Goal: Task Accomplishment & Management: Complete application form

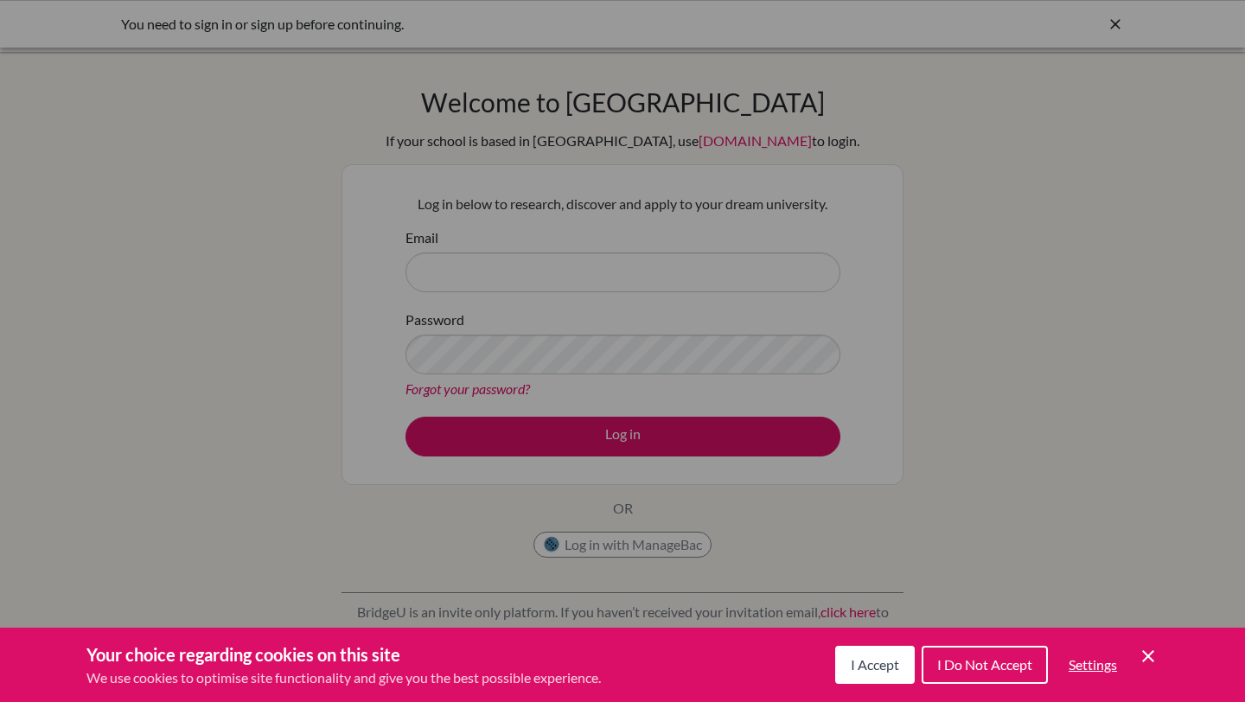
click at [870, 673] on button "I Accept" at bounding box center [875, 665] width 80 height 38
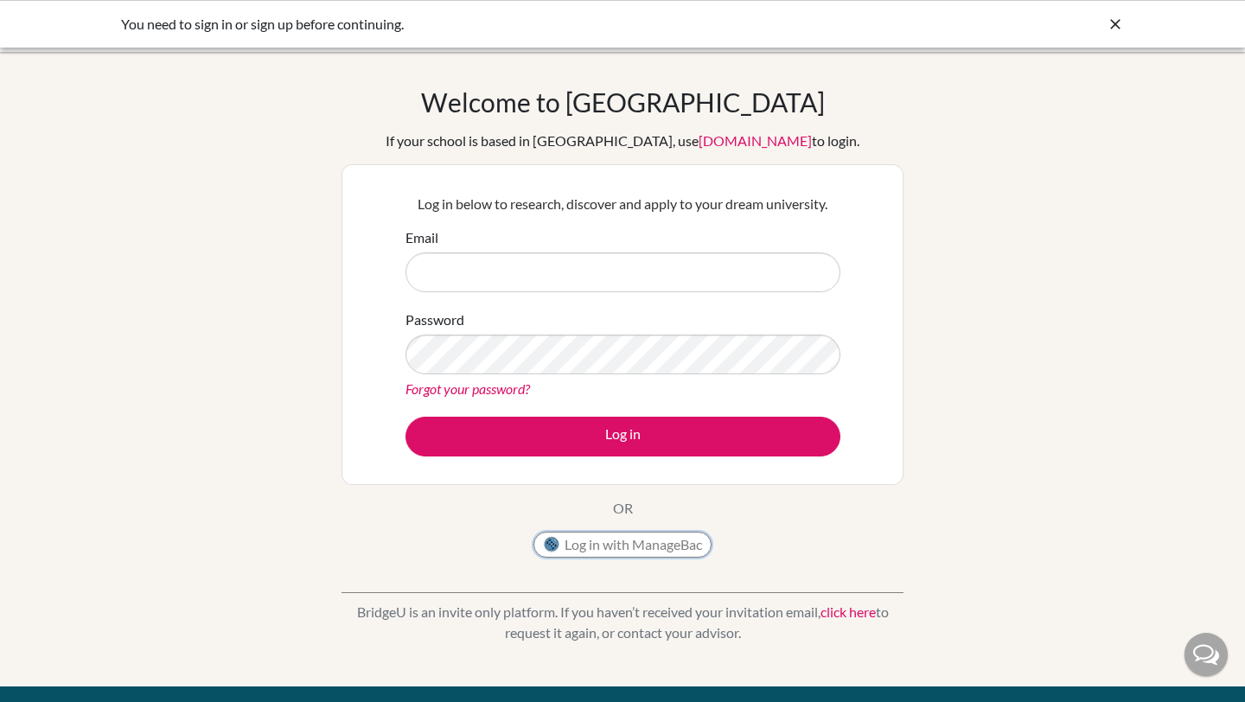
click at [614, 547] on button "Log in with ManageBac" at bounding box center [622, 545] width 178 height 26
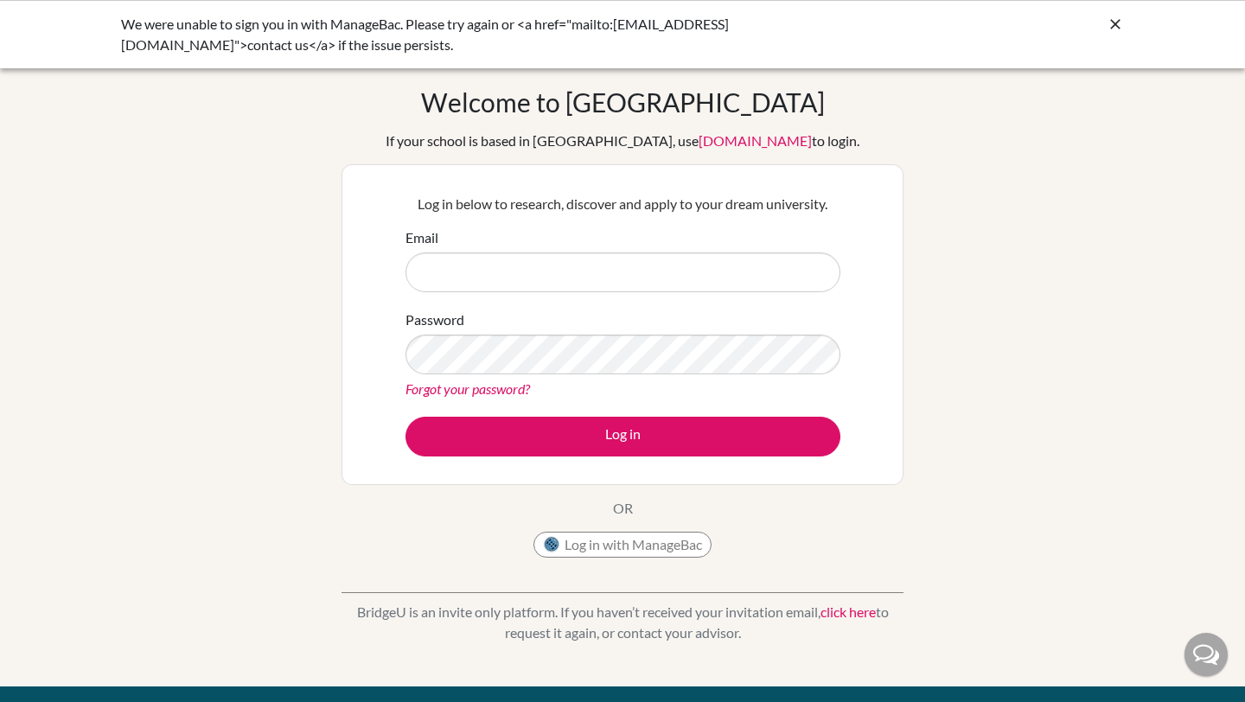
click at [583, 272] on input "Email" at bounding box center [623, 272] width 435 height 40
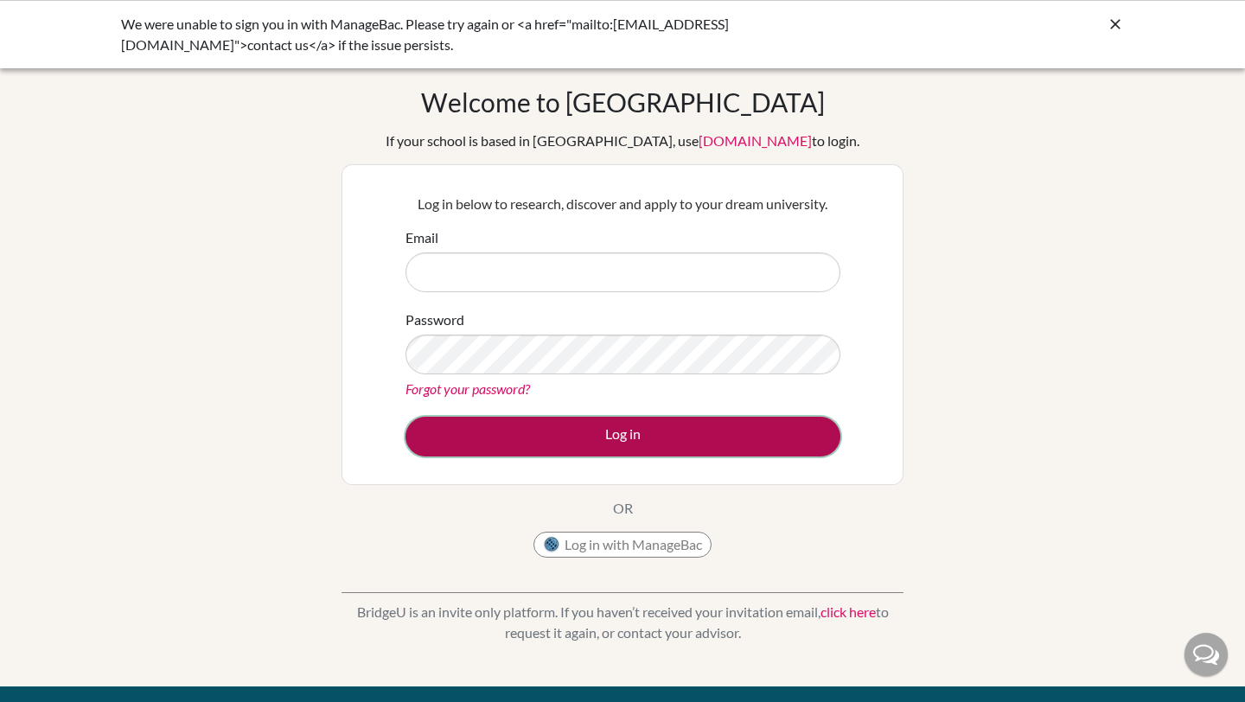
click at [694, 432] on button "Log in" at bounding box center [623, 437] width 435 height 40
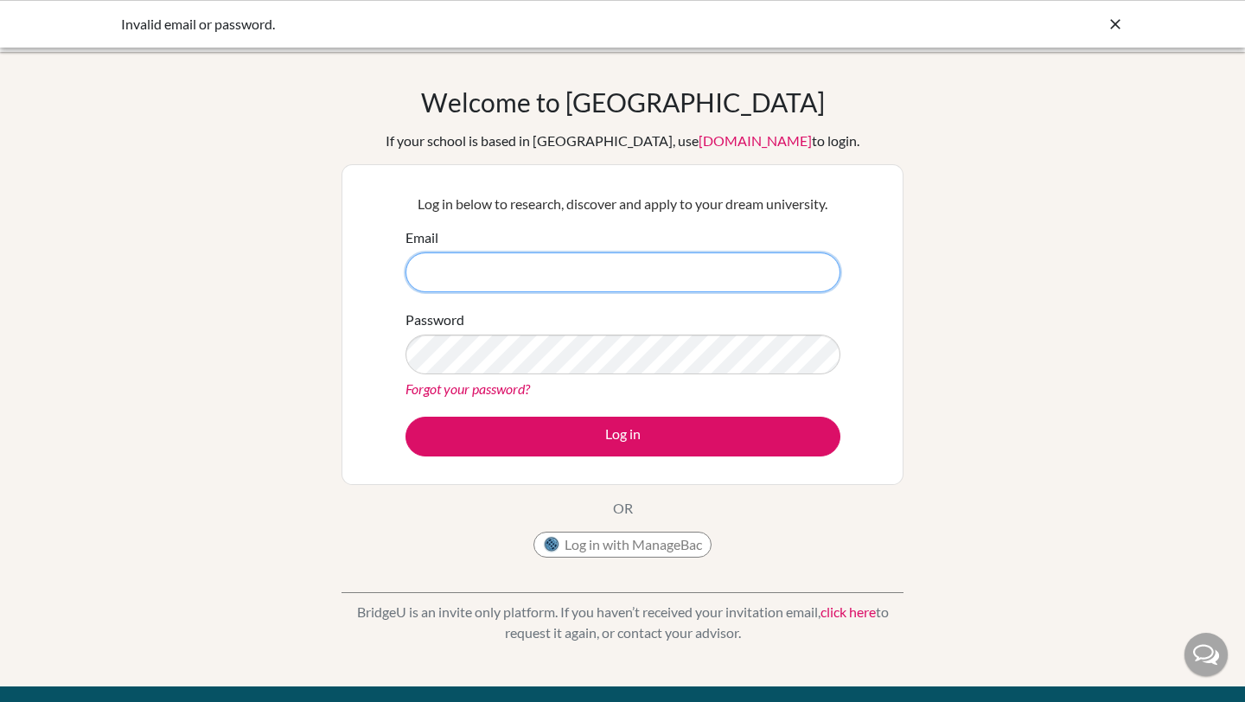
click at [495, 288] on input "Email" at bounding box center [623, 272] width 435 height 40
type input "[PERSON_NAME][EMAIL_ADDRESS][PERSON_NAME][DOMAIN_NAME]"
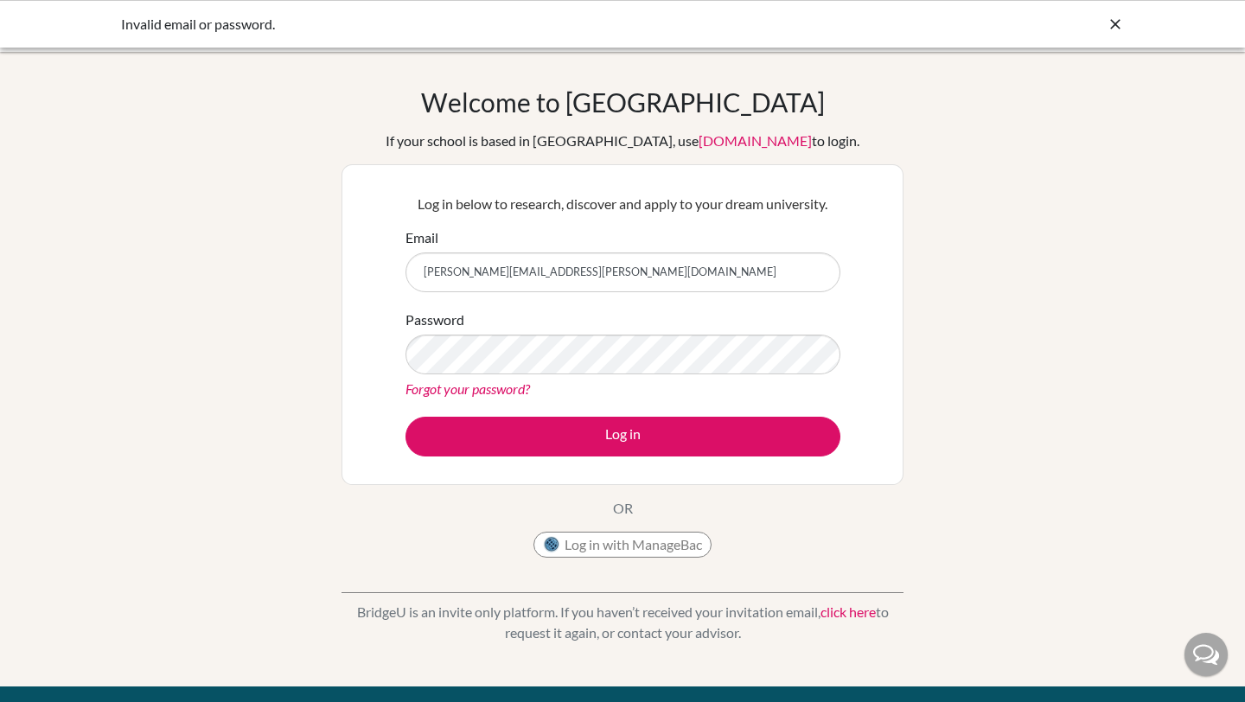
click at [515, 379] on div "Forgot your password?" at bounding box center [623, 389] width 435 height 21
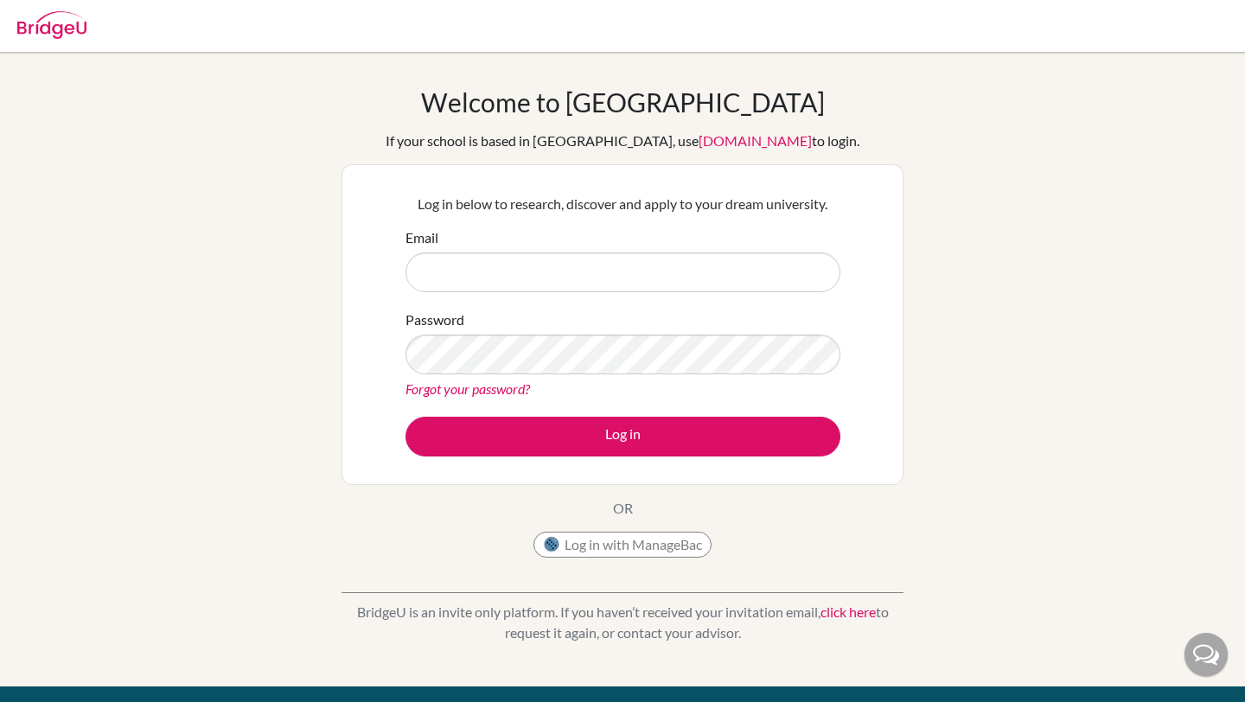
click at [586, 240] on div "Email" at bounding box center [623, 259] width 435 height 65
click at [583, 244] on div "Email" at bounding box center [623, 259] width 435 height 65
click at [562, 283] on input "Email" at bounding box center [623, 272] width 435 height 40
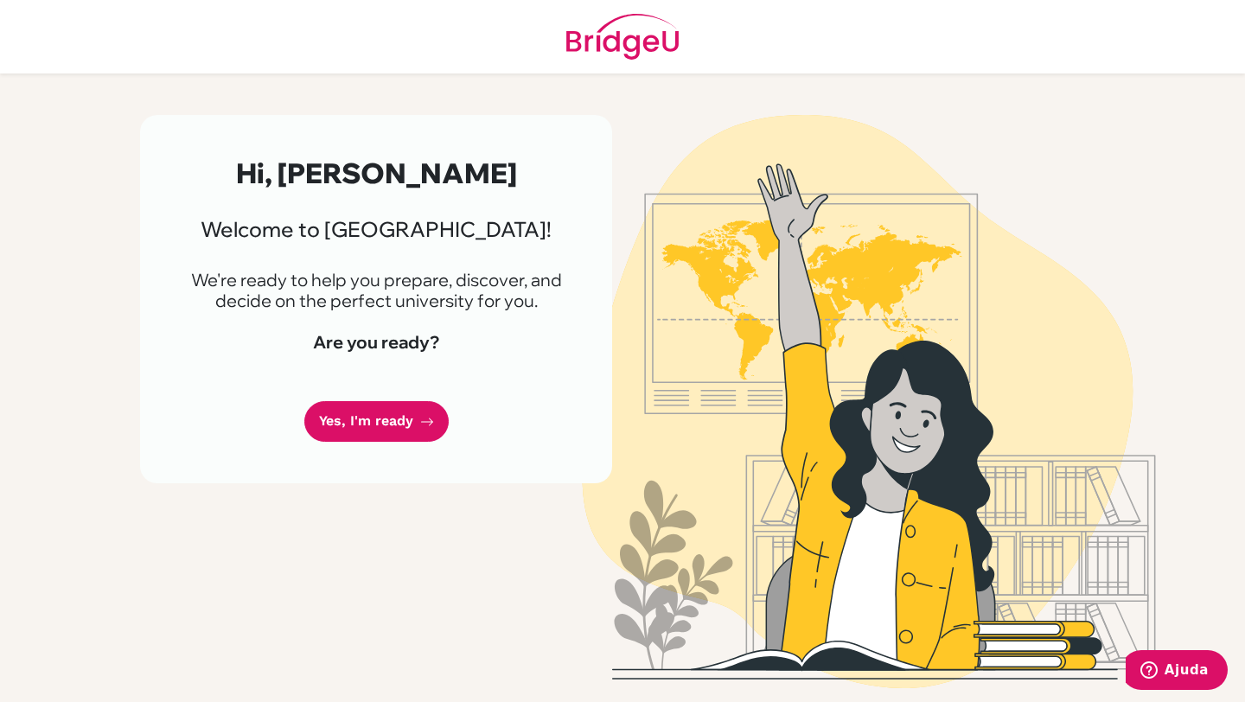
click at [403, 468] on div "Hi, [PERSON_NAME] Welcome to [GEOGRAPHIC_DATA]! We're ready to help you prepare…" at bounding box center [376, 299] width 472 height 368
click at [403, 425] on link "Yes, I'm ready" at bounding box center [376, 421] width 144 height 41
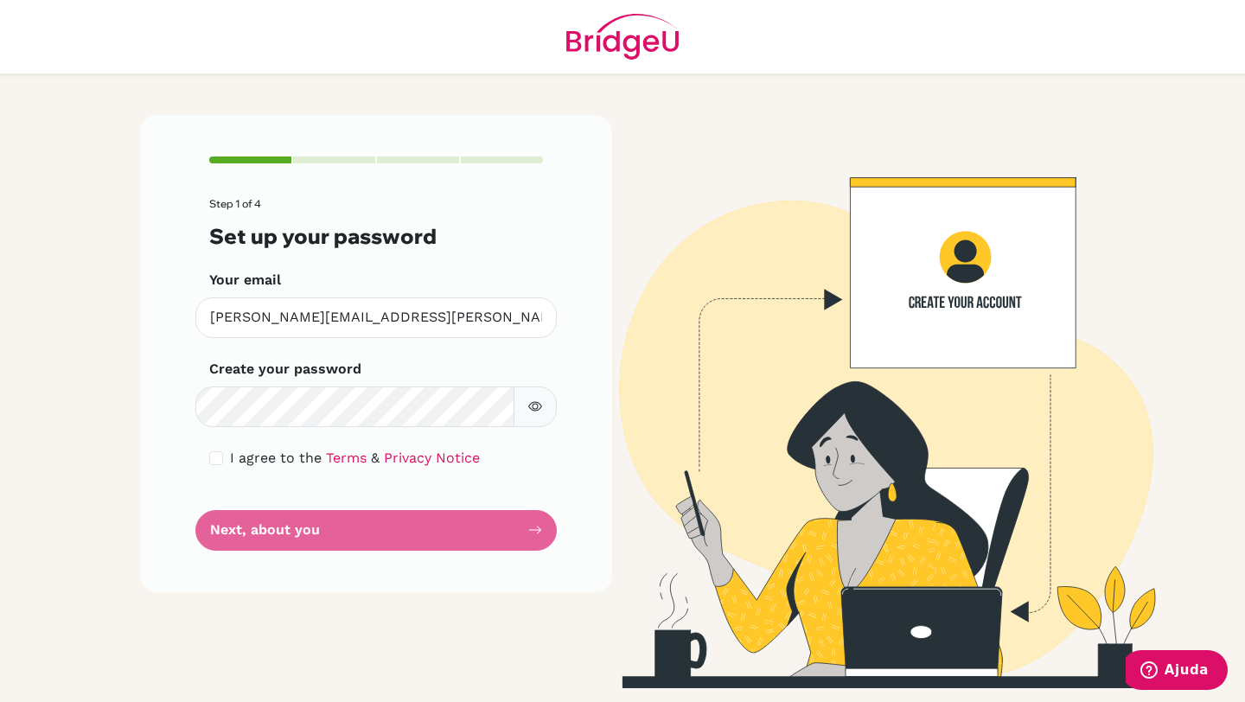
click at [491, 524] on form "Step 1 of 4 Set up your password Your email [PERSON_NAME][EMAIL_ADDRESS][PERSON…" at bounding box center [376, 374] width 334 height 353
click at [325, 519] on form "Step 1 of 4 Set up your password Your email [PERSON_NAME][EMAIL_ADDRESS][PERSON…" at bounding box center [376, 374] width 334 height 353
click at [216, 460] on input "checkbox" at bounding box center [216, 458] width 14 height 14
checkbox input "true"
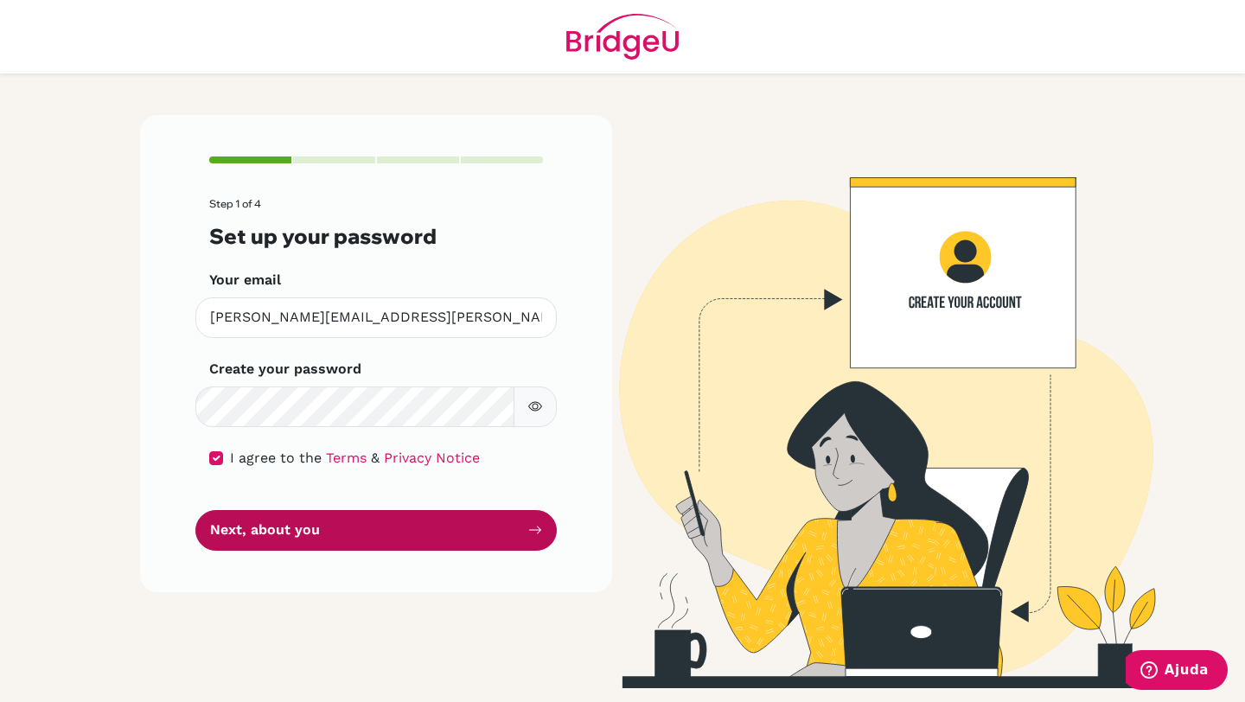
click at [239, 533] on button "Next, about you" at bounding box center [375, 530] width 361 height 41
